Goal: Task Accomplishment & Management: Complete application form

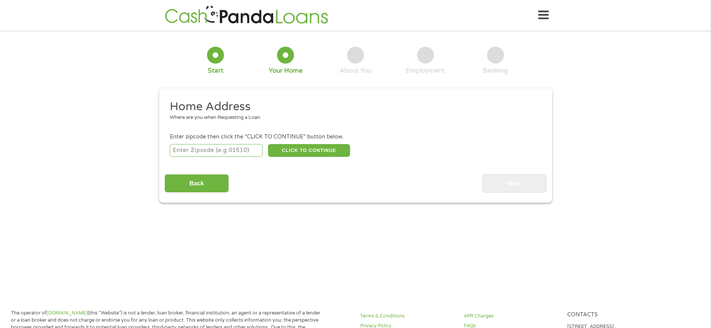
click at [223, 150] on input "number" at bounding box center [216, 150] width 93 height 13
type input "17404"
click at [218, 179] on input "Back" at bounding box center [196, 183] width 64 height 18
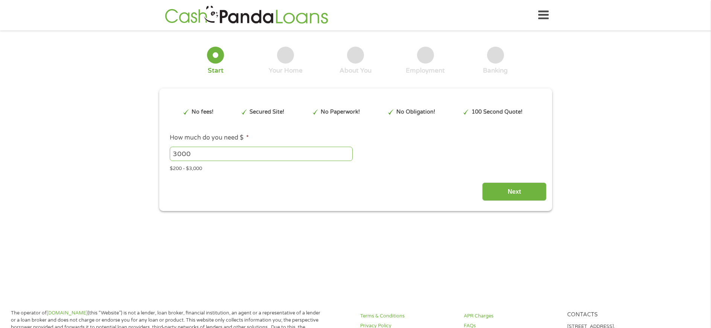
drag, startPoint x: 218, startPoint y: 179, endPoint x: 286, endPoint y: 155, distance: 71.8
click at [507, 180] on div "Next" at bounding box center [355, 189] width 382 height 24
click at [513, 191] on input "Next" at bounding box center [514, 192] width 64 height 18
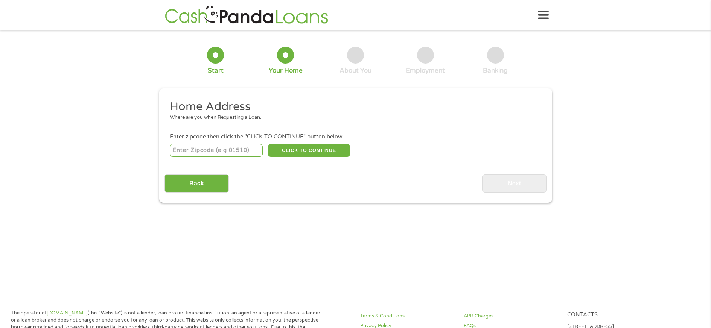
click at [241, 152] on input "number" at bounding box center [216, 150] width 93 height 13
type input "17404"
click at [300, 147] on button "CLICK TO CONTINUE" at bounding box center [309, 150] width 82 height 13
type input "17404"
type input "[GEOGRAPHIC_DATA]"
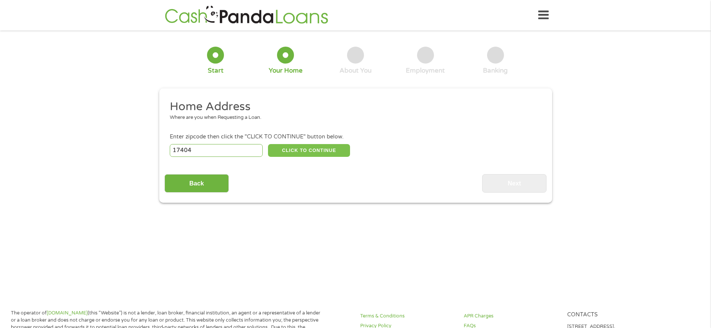
select select "[US_STATE]"
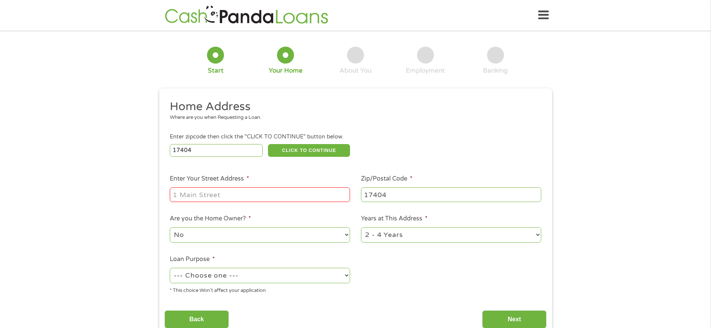
click at [225, 186] on div at bounding box center [260, 194] width 180 height 17
click at [227, 192] on input "Enter Your Street Address *" at bounding box center [260, 194] width 180 height 14
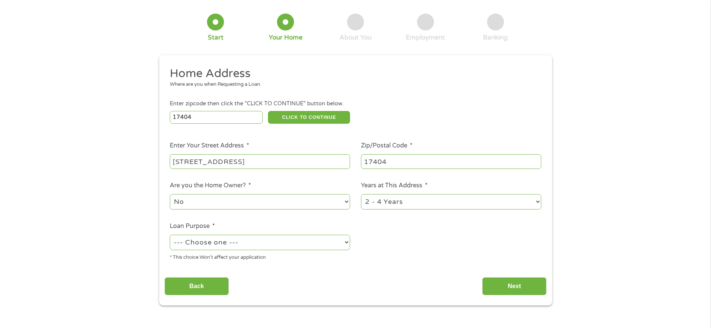
scroll to position [34, 0]
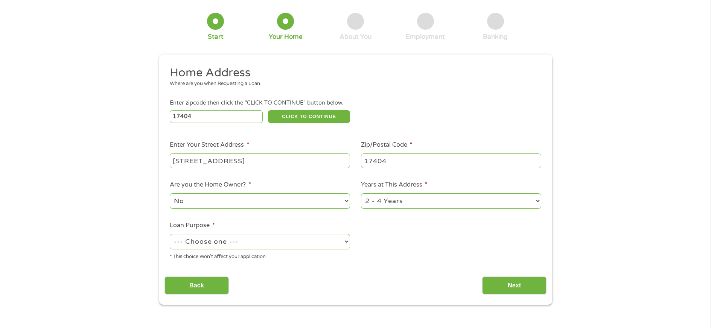
type input "[STREET_ADDRESS]"
click at [341, 242] on select "--- Choose one --- Pay Bills Debt Consolidation Home Improvement Major Purchase…" at bounding box center [260, 241] width 180 height 15
select select "majorpurchase"
click at [170, 234] on select "--- Choose one --- Pay Bills Debt Consolidation Home Improvement Major Purchase…" at bounding box center [260, 241] width 180 height 15
click at [211, 283] on input "Back" at bounding box center [196, 286] width 64 height 18
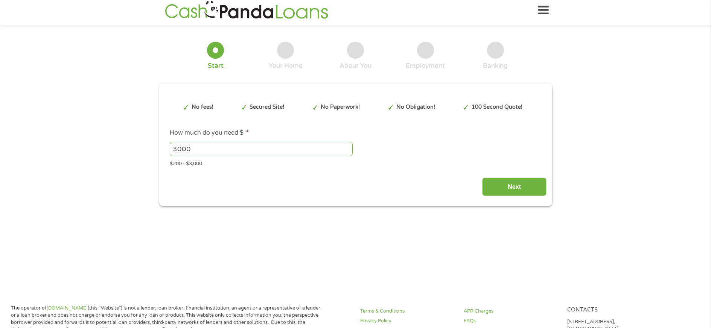
scroll to position [0, 0]
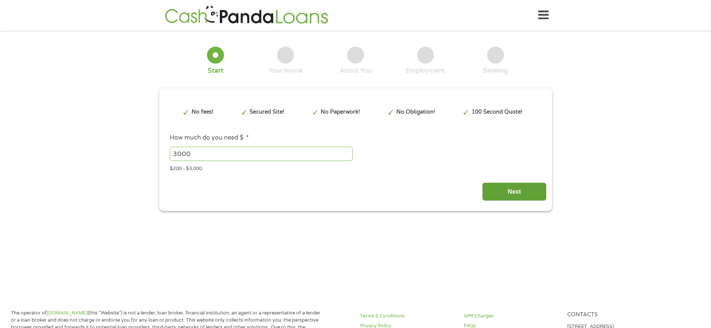
click at [513, 195] on input "Next" at bounding box center [514, 192] width 64 height 18
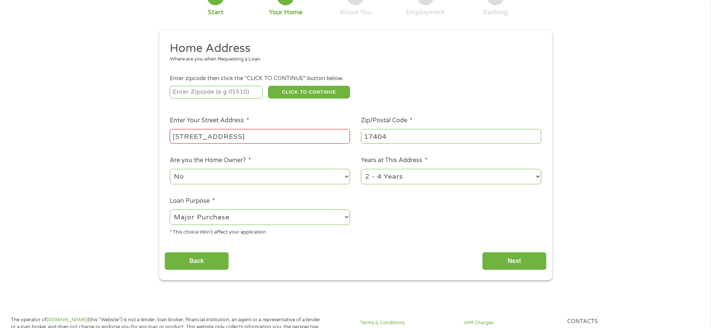
scroll to position [60, 0]
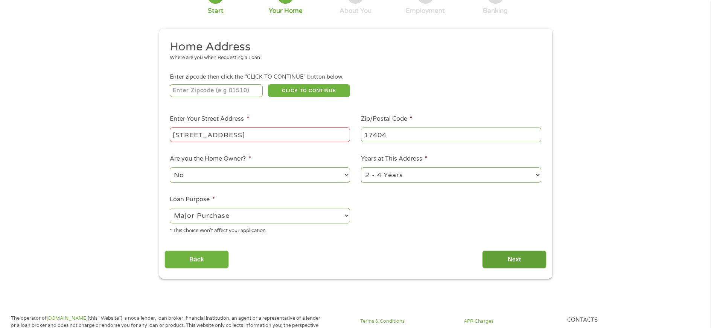
click at [507, 257] on input "Next" at bounding box center [514, 260] width 64 height 18
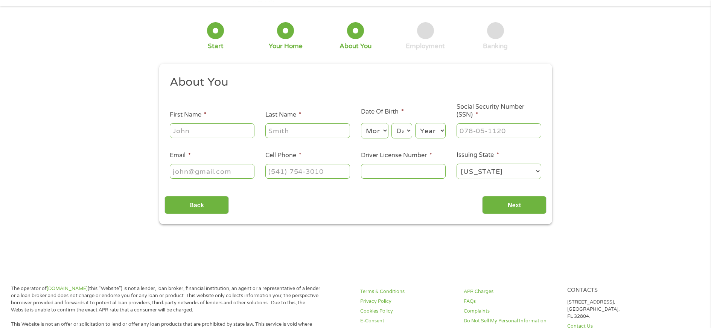
scroll to position [0, 0]
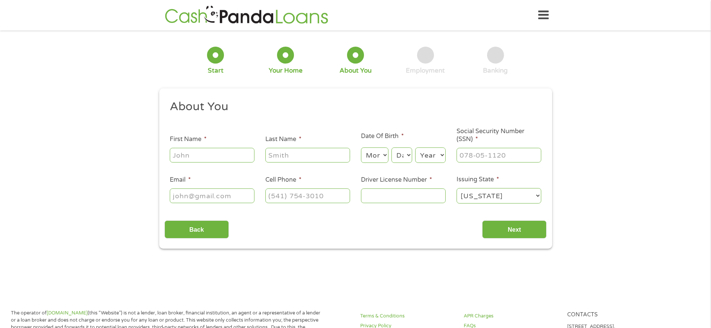
click at [213, 158] on input "First Name *" at bounding box center [212, 155] width 85 height 14
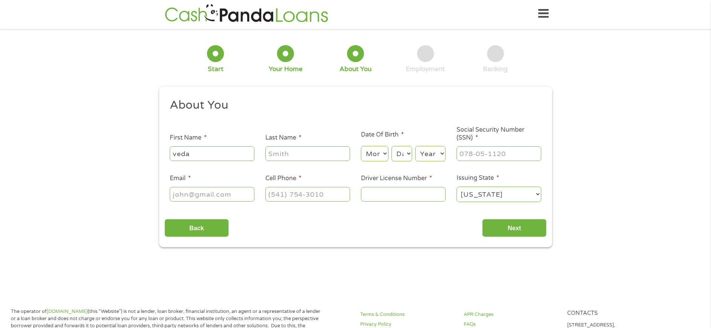
type input "veda"
click at [293, 159] on input "Last Name *" at bounding box center [307, 153] width 85 height 14
type input "[PERSON_NAME]"
click at [388, 154] on select "Month 1 2 3 4 5 6 7 8 9 10 11 12" at bounding box center [374, 153] width 27 height 15
select select "9"
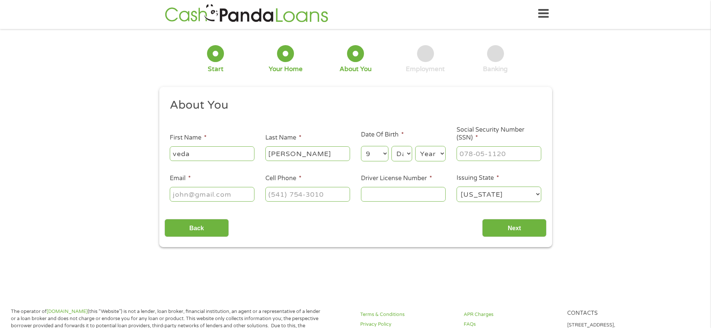
click at [361, 146] on select "Month 1 2 3 4 5 6 7 8 9 10 11 12" at bounding box center [374, 153] width 27 height 15
click at [407, 154] on select "Day 1 2 3 4 5 6 7 8 9 10 11 12 13 14 15 16 17 18 19 20 21 22 23 24 25 26 27 28 …" at bounding box center [401, 153] width 20 height 15
select select "20"
click at [391, 146] on select "Day 1 2 3 4 5 6 7 8 9 10 11 12 13 14 15 16 17 18 19 20 21 22 23 24 25 26 27 28 …" at bounding box center [401, 153] width 20 height 15
click at [445, 155] on select "Year [DATE] 2006 2005 2004 2003 2002 2001 2000 1999 1998 1997 1996 1995 1994 19…" at bounding box center [430, 153] width 30 height 15
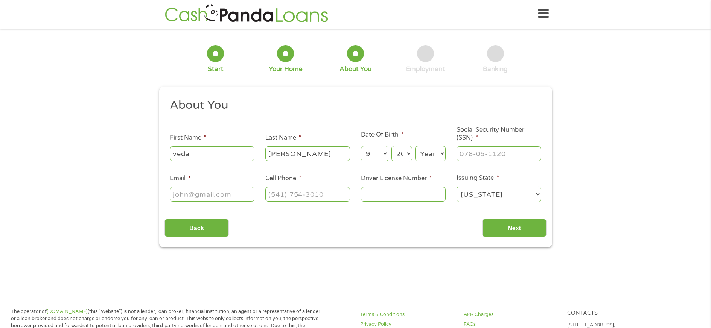
select select "1948"
click at [415, 146] on select "Year [DATE] 2006 2005 2004 2003 2002 2001 2000 1999 1998 1997 1996 1995 1994 19…" at bounding box center [430, 153] width 30 height 15
click at [237, 196] on input "Email *" at bounding box center [212, 194] width 85 height 14
type input "[EMAIL_ADDRESS][DOMAIN_NAME]"
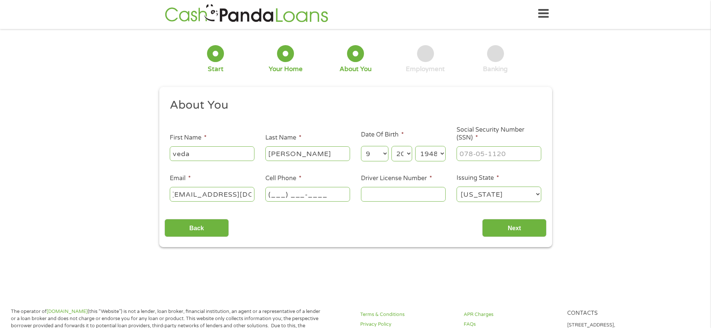
scroll to position [0, 0]
click at [329, 190] on input "(___) ___-____" at bounding box center [307, 194] width 85 height 14
type input "[PHONE_NUMBER]"
type input "35203446"
click at [482, 155] on input "___-__-____" at bounding box center [498, 153] width 85 height 14
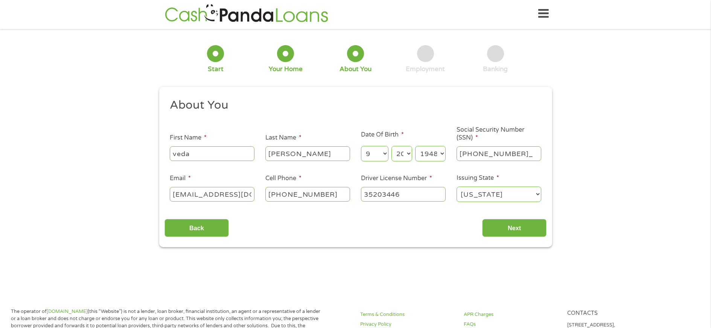
type input "330-42-0581"
click at [514, 225] on input "Next" at bounding box center [514, 228] width 64 height 18
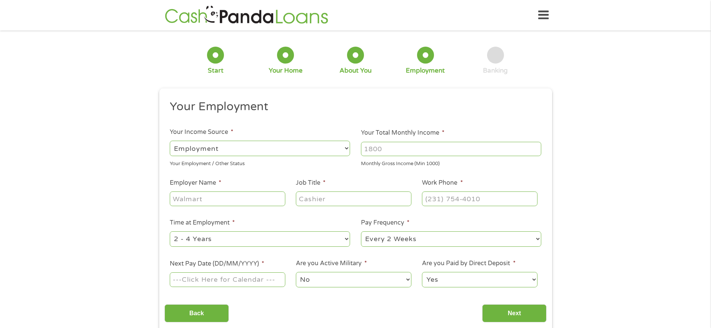
click at [346, 148] on select "--- Choose one --- Employment [DEMOGRAPHIC_DATA] Benefits" at bounding box center [260, 148] width 180 height 15
select select "benefits"
click at [170, 141] on select "--- Choose one --- Employment [DEMOGRAPHIC_DATA] Benefits" at bounding box center [260, 148] width 180 height 15
type input "Other"
type input "[PHONE_NUMBER]"
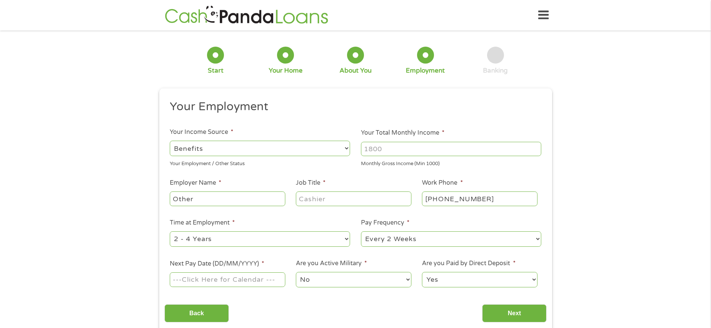
click at [396, 152] on input "Your Total Monthly Income *" at bounding box center [451, 149] width 180 height 14
type input "5600"
click at [316, 201] on input "Job Title *" at bounding box center [353, 199] width 115 height 14
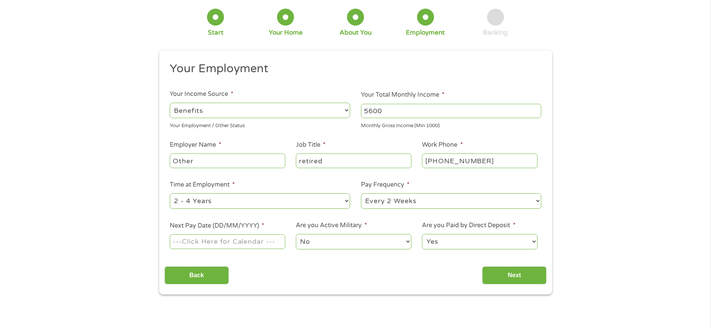
scroll to position [38, 0]
type input "retired"
click at [344, 198] on select "--- Choose one --- 1 Year or less 1 - 2 Years 2 - 4 Years Over 4 Years" at bounding box center [260, 200] width 180 height 15
select select "60months"
click at [170, 193] on select "--- Choose one --- 1 Year or less 1 - 2 Years 2 - 4 Years Over 4 Years" at bounding box center [260, 200] width 180 height 15
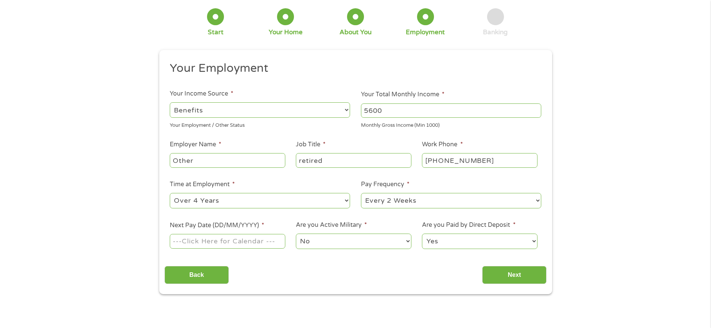
click at [533, 193] on div "--- Choose one --- Every 2 Weeks Every Week Monthly Semi-Monthly" at bounding box center [451, 201] width 180 height 18
click at [532, 196] on select "--- Choose one --- Every 2 Weeks Every Week Monthly Semi-Monthly" at bounding box center [451, 200] width 180 height 15
select select "monthly"
click at [361, 193] on select "--- Choose one --- Every 2 Weeks Every Week Monthly Semi-Monthly" at bounding box center [451, 200] width 180 height 15
click at [270, 240] on input "Next Pay Date (DD/MM/YYYY) *" at bounding box center [227, 241] width 115 height 14
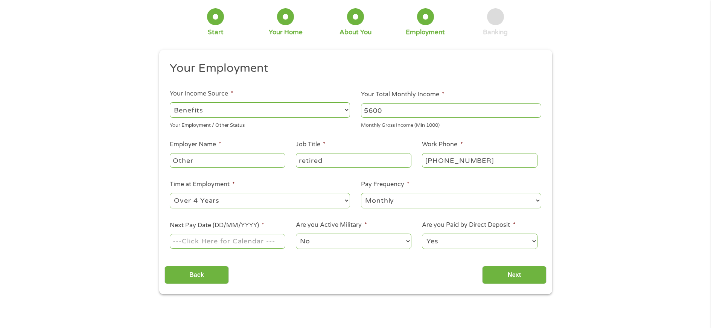
click at [234, 246] on input "Next Pay Date (DD/MM/YYYY) *" at bounding box center [227, 241] width 115 height 14
type input "[DATE]"
click at [509, 275] on input "Next" at bounding box center [514, 275] width 64 height 18
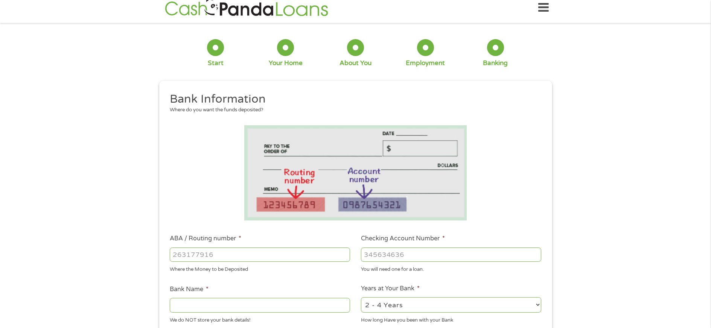
scroll to position [0, 0]
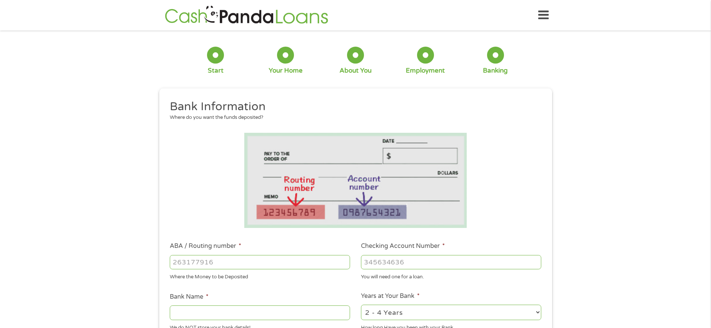
click at [227, 253] on li "ABA / Routing number * Where the Money to be Deposited" at bounding box center [259, 261] width 191 height 39
click at [192, 260] on input "ABA / Routing number *" at bounding box center [260, 262] width 180 height 14
type input "08290872"
click at [380, 269] on div at bounding box center [451, 262] width 180 height 17
click at [374, 263] on input "Checking Account Number *" at bounding box center [451, 262] width 180 height 14
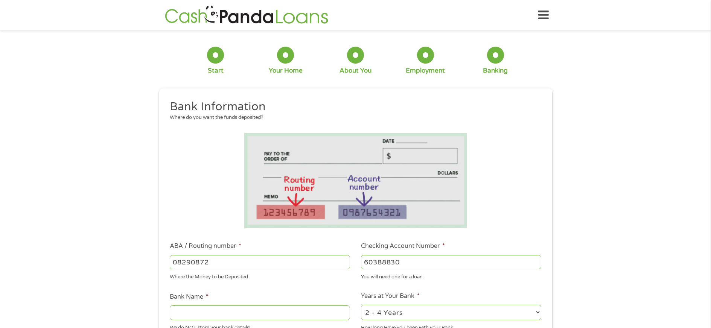
type input "60388830"
click at [216, 302] on li "Bank Name * We do NOT store your bank details!" at bounding box center [259, 311] width 191 height 39
click at [216, 310] on input "Bank Name *" at bounding box center [260, 313] width 180 height 14
type input "arvest"
click at [535, 311] on select "2 - 4 Years 6 - 12 Months 1 - 2 Years Over 4 Years" at bounding box center [451, 312] width 180 height 15
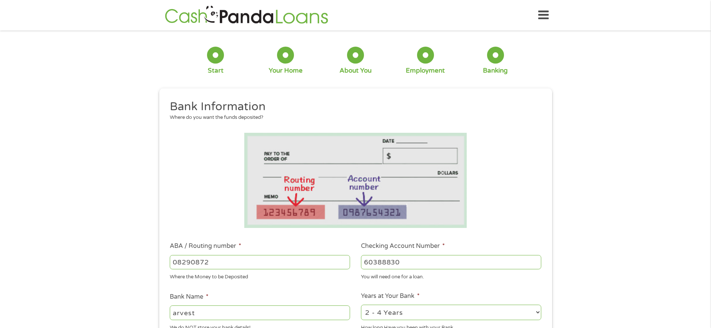
select select "60months"
click at [361, 305] on select "2 - 4 Years 6 - 12 Months 1 - 2 Years Over 4 Years" at bounding box center [451, 312] width 180 height 15
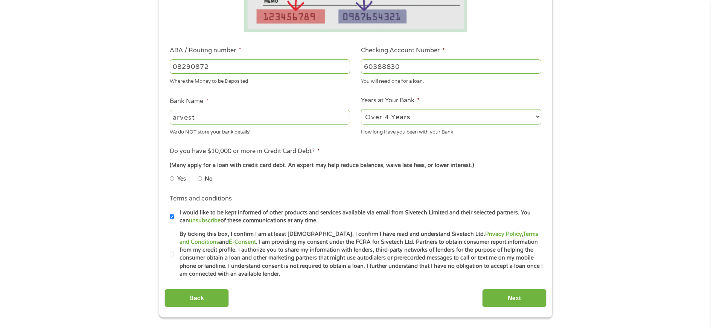
scroll to position [208, 0]
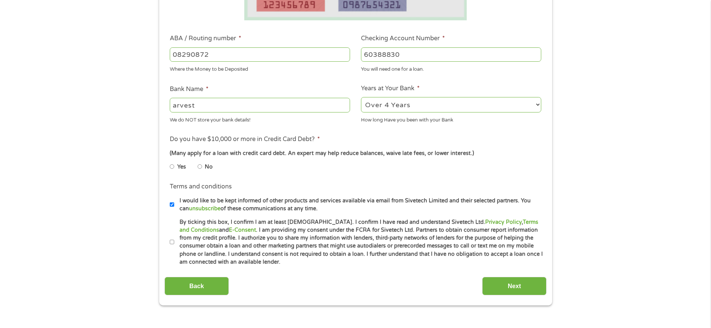
click at [175, 166] on li "Yes" at bounding box center [184, 167] width 28 height 15
click at [171, 235] on li "By ticking this box, I confirm I am at least [DEMOGRAPHIC_DATA]. I confirm I ha…" at bounding box center [358, 242] width 377 height 48
click at [175, 242] on label "By ticking this box, I confirm I am at least [DEMOGRAPHIC_DATA]. I confirm I ha…" at bounding box center [358, 242] width 369 height 48
click at [174, 242] on input "By ticking this box, I confirm I am at least [DEMOGRAPHIC_DATA]. I confirm I ha…" at bounding box center [172, 242] width 5 height 12
checkbox input "true"
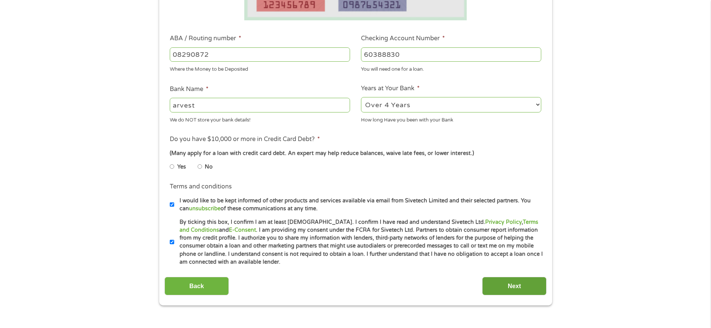
click at [509, 286] on input "Next" at bounding box center [514, 286] width 64 height 18
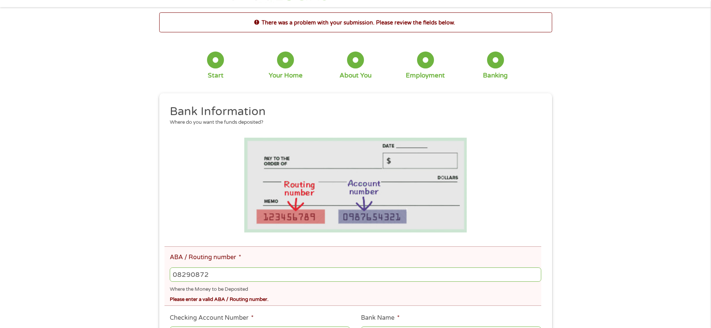
scroll to position [43, 0]
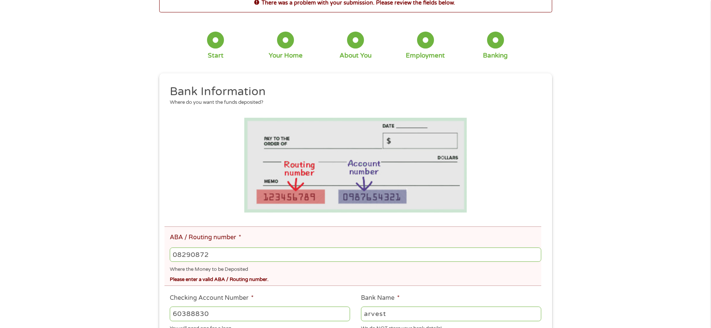
click at [196, 255] on input "08290872" at bounding box center [355, 255] width 371 height 14
type input "082900872"
type input "ARVEST BANKFAYETTEVILLE"
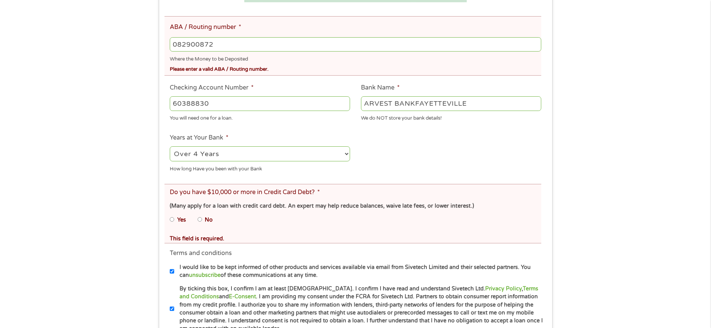
scroll to position [259, 0]
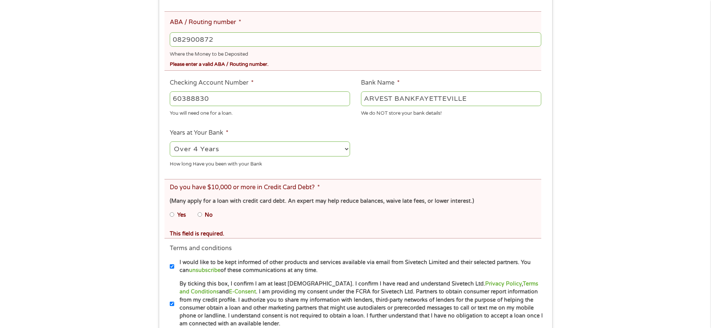
type input "082900872"
click at [172, 216] on input "Yes" at bounding box center [172, 215] width 5 height 12
radio input "true"
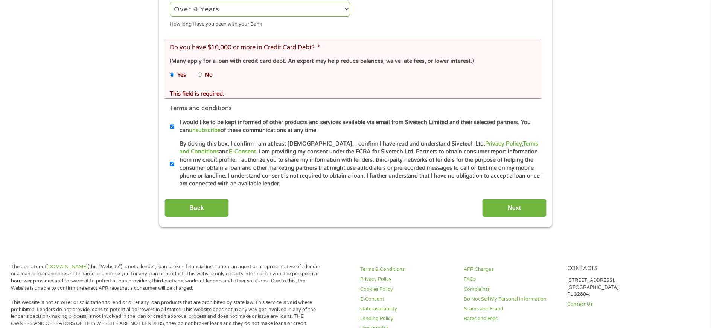
scroll to position [400, 0]
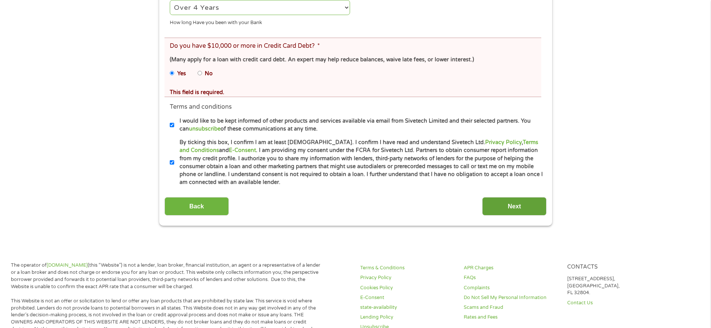
click at [502, 204] on input "Next" at bounding box center [514, 206] width 64 height 18
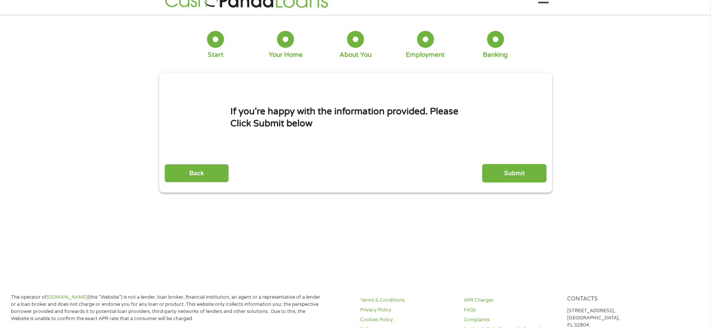
scroll to position [0, 0]
